Goal: Information Seeking & Learning: Understand process/instructions

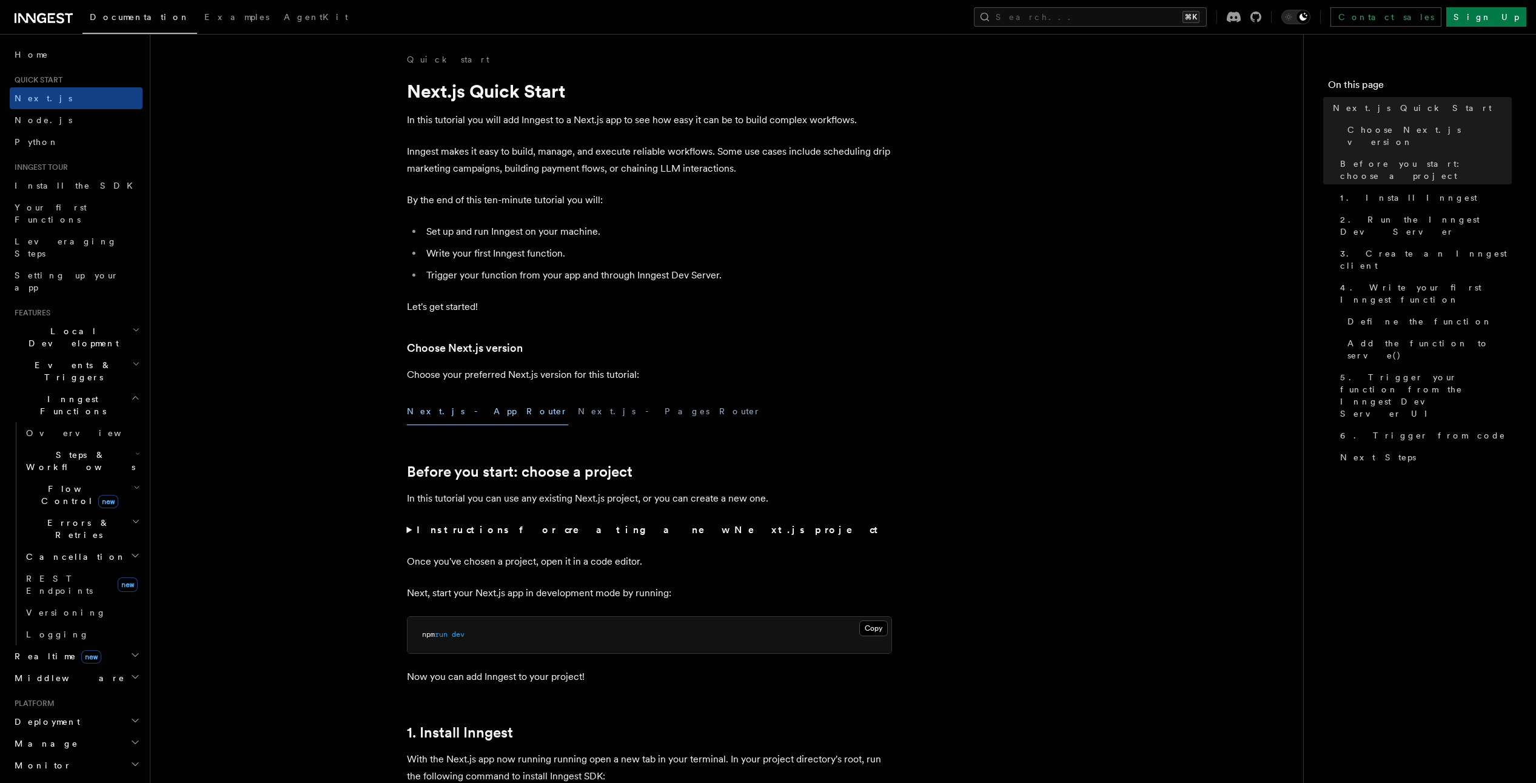
click at [54, 14] on icon at bounding box center [51, 18] width 7 height 10
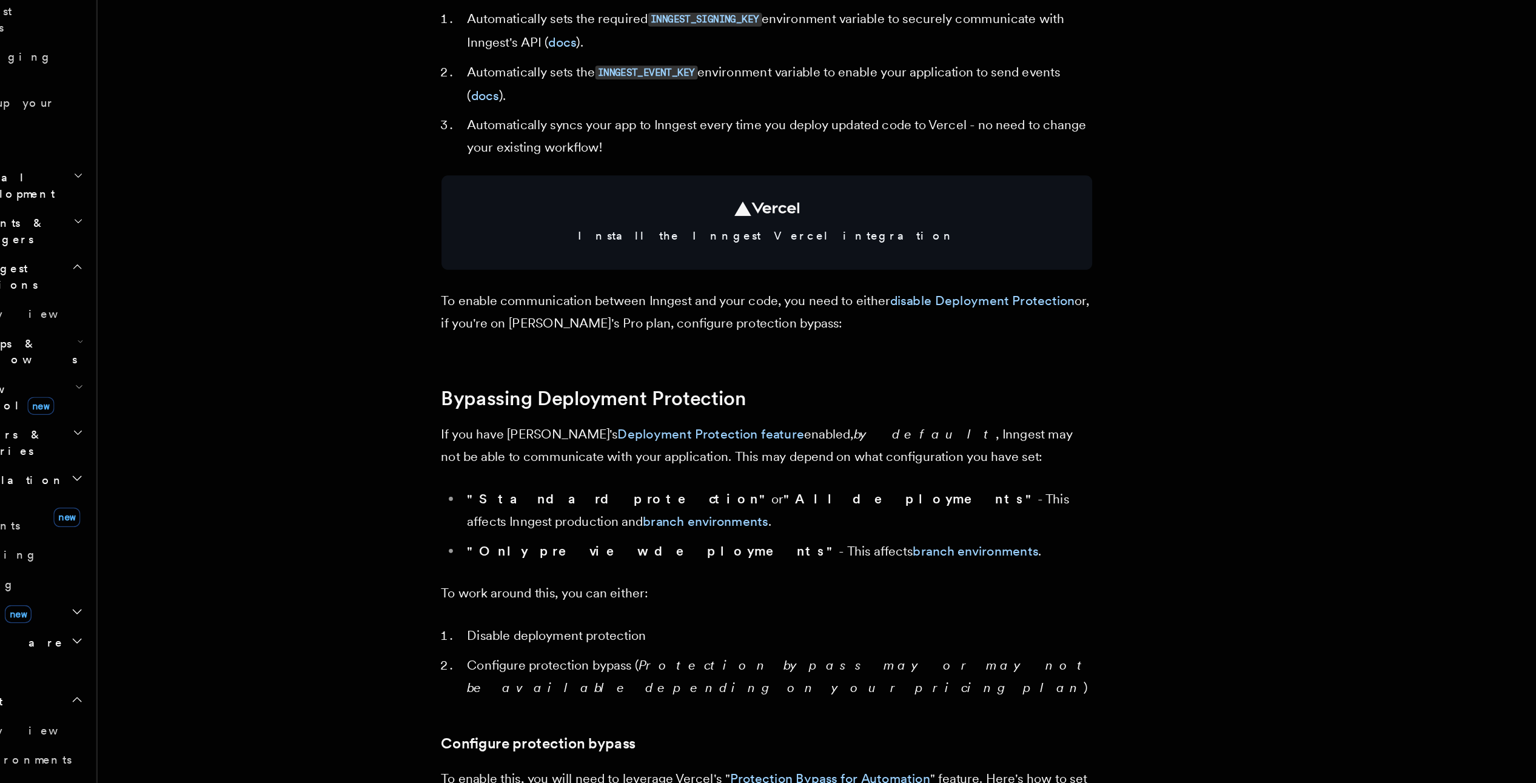
scroll to position [472, 0]
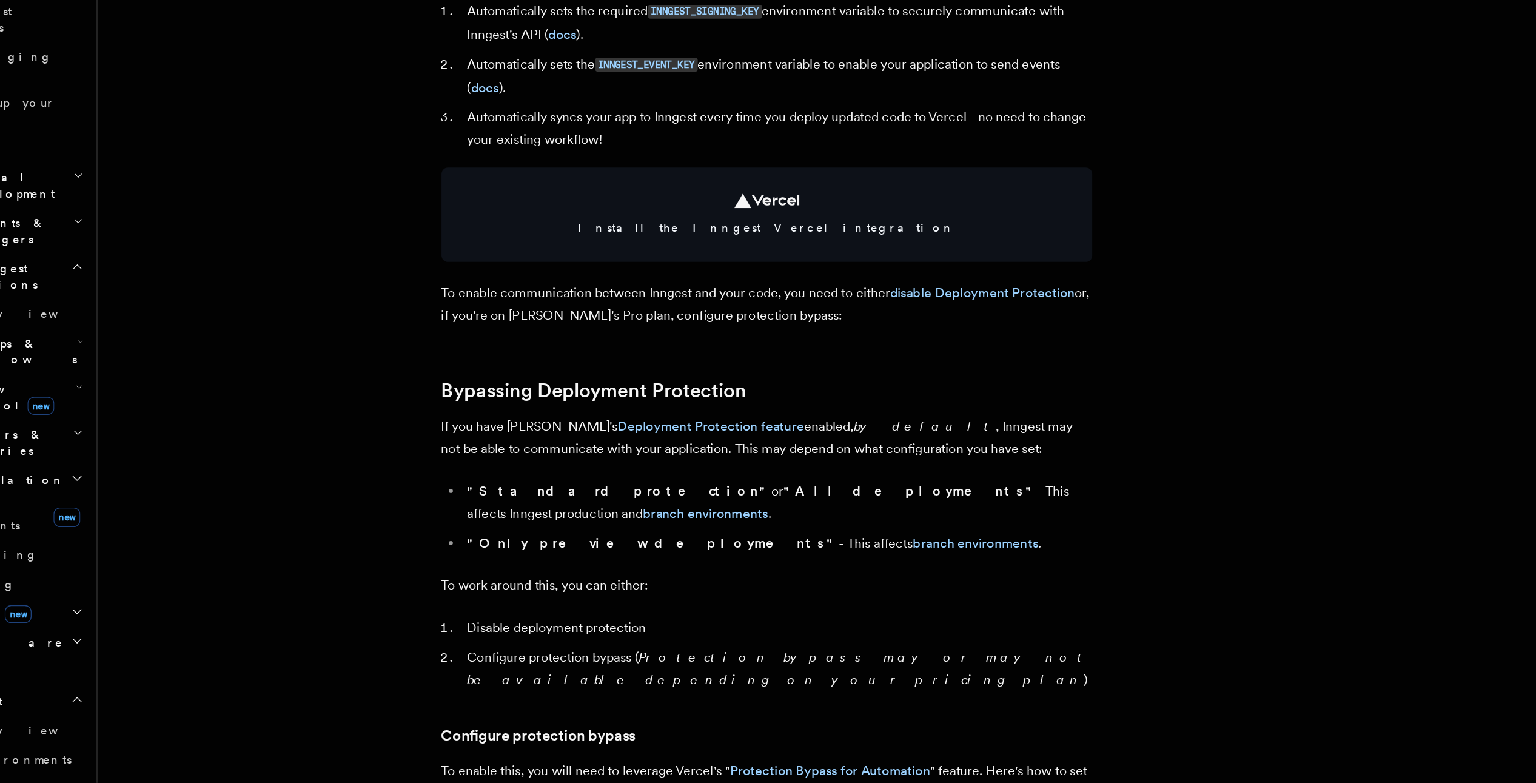
click at [519, 680] on li "Configure protection bypass ( Protection bypass may or may not be available dep…" at bounding box center [657, 697] width 469 height 34
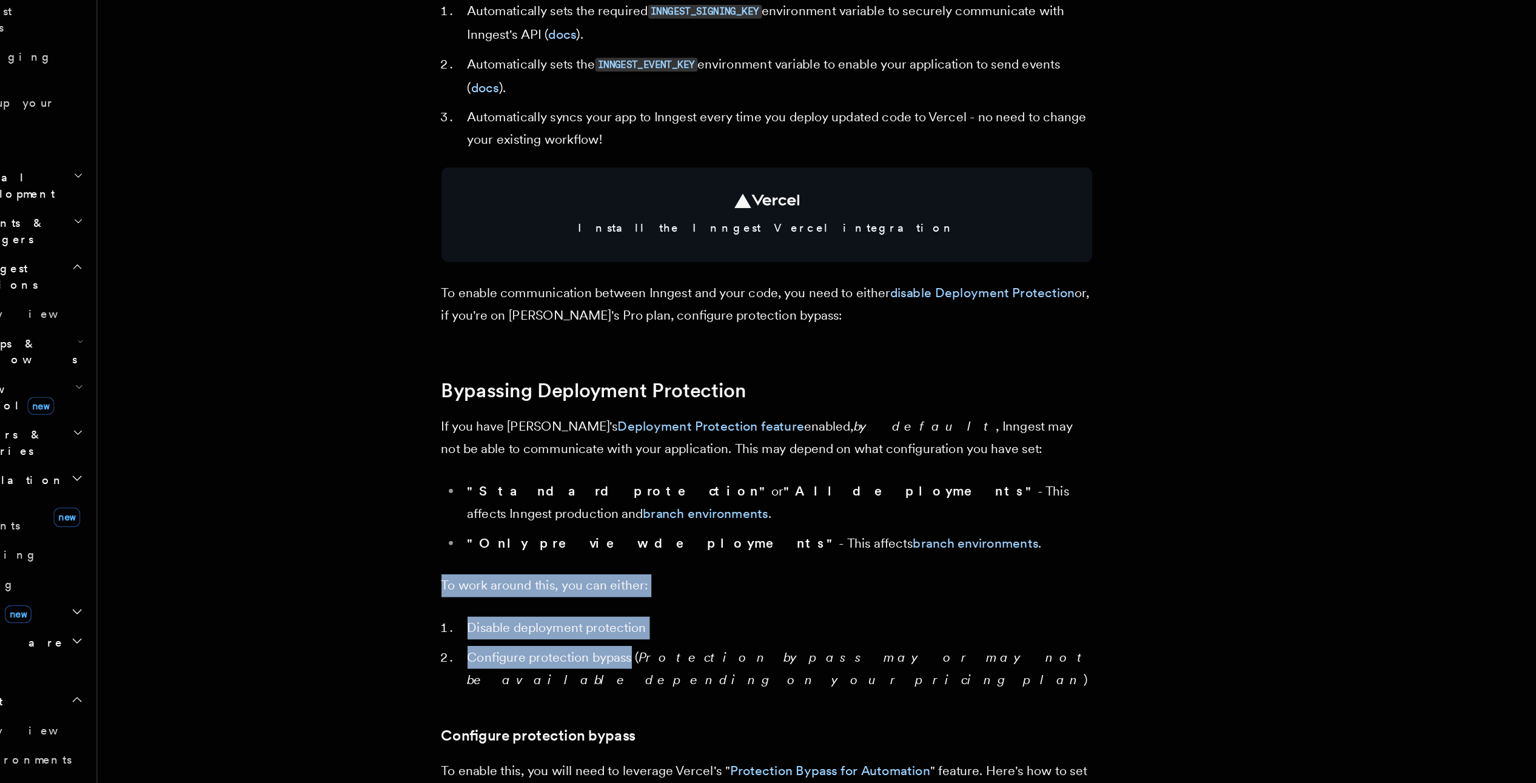
drag, startPoint x: 519, startPoint y: 678, endPoint x: 532, endPoint y: 599, distance: 79.8
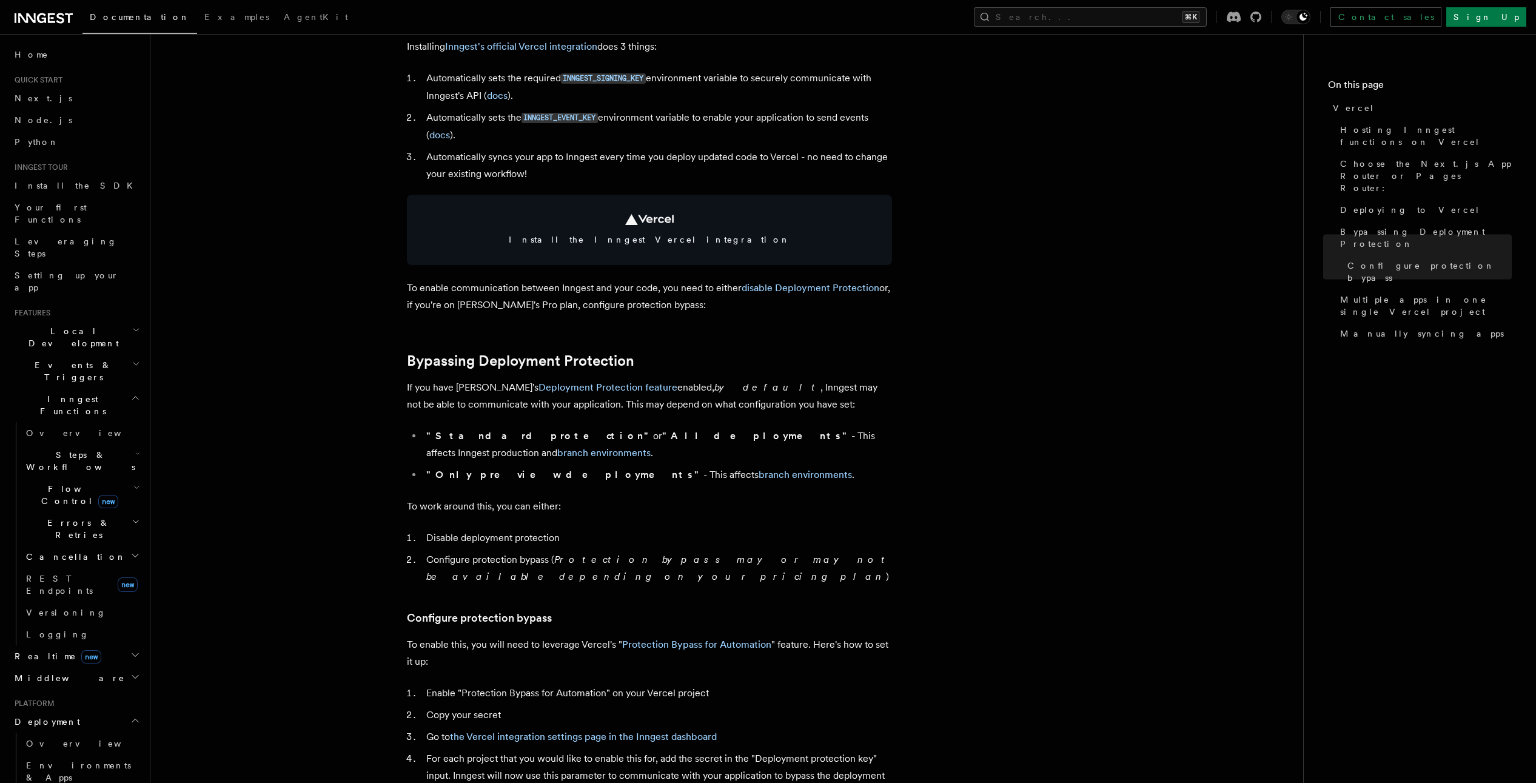
scroll to position [0, 0]
